Goal: Communication & Community: Participate in discussion

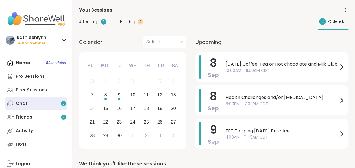
click at [32, 103] on link "Chat 7" at bounding box center [36, 104] width 63 height 14
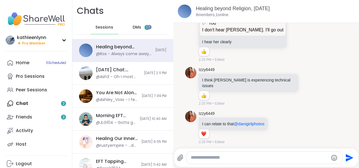
scroll to position [867, 0]
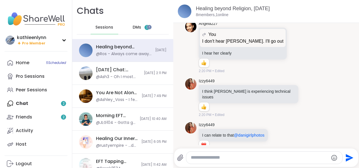
click at [145, 28] on span "2" at bounding box center [147, 27] width 5 height 5
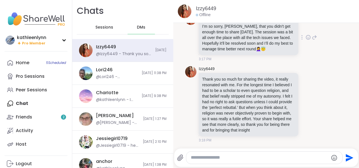
scroll to position [1, 0]
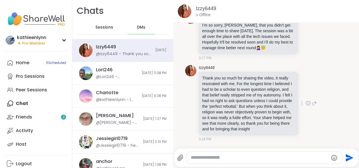
click at [313, 101] on icon at bounding box center [315, 103] width 4 height 4
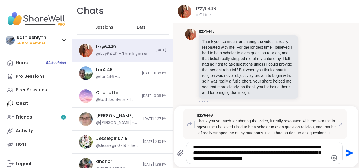
type textarea "**********"
click at [346, 150] on icon "Send" at bounding box center [350, 153] width 8 height 8
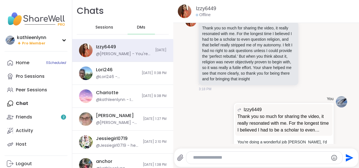
scroll to position [916, 0]
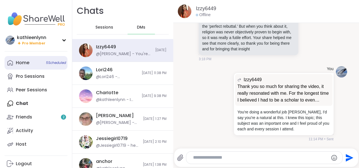
click at [32, 64] on link "Home 5 Scheduled" at bounding box center [36, 63] width 63 height 14
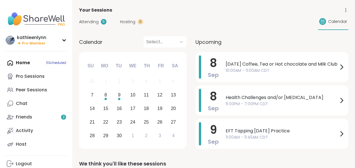
drag, startPoint x: 91, startPoint y: 22, endPoint x: 83, endPoint y: 21, distance: 8.2
click at [83, 21] on span "Attending" at bounding box center [88, 22] width 19 height 6
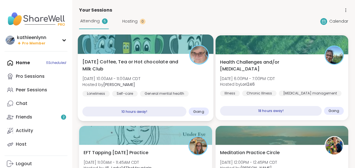
drag, startPoint x: 115, startPoint y: 47, endPoint x: 118, endPoint y: 43, distance: 5.4
click at [118, 43] on div at bounding box center [146, 43] width 136 height 19
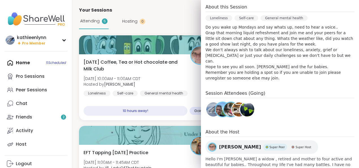
scroll to position [173, 0]
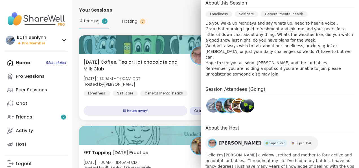
click at [167, 13] on div "Your Sessions" at bounding box center [215, 10] width 273 height 7
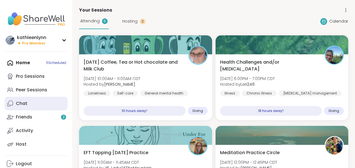
click at [24, 104] on div "Chat" at bounding box center [22, 103] width 12 height 6
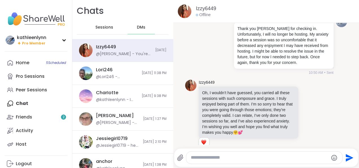
scroll to position [86, 0]
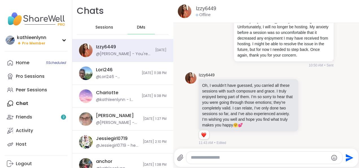
click at [21, 103] on div "Home 5 Scheduled Pro Sessions Peer Sessions Chat Friends 2 Activity Host" at bounding box center [36, 103] width 63 height 95
click at [23, 104] on div "Home 5 Scheduled Pro Sessions Peer Sessions Chat Friends 2 Activity Host" at bounding box center [36, 103] width 63 height 95
click at [101, 26] on span "Sessions" at bounding box center [104, 28] width 18 height 6
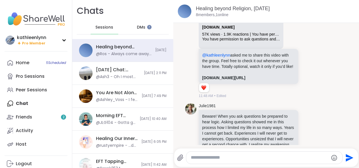
scroll to position [239, 0]
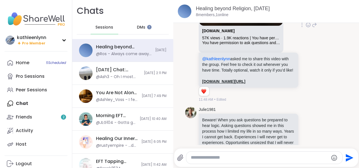
click at [245, 84] on link "[DOMAIN_NAME][URL]" at bounding box center [223, 81] width 43 height 5
